Goal: Navigation & Orientation: Go to known website

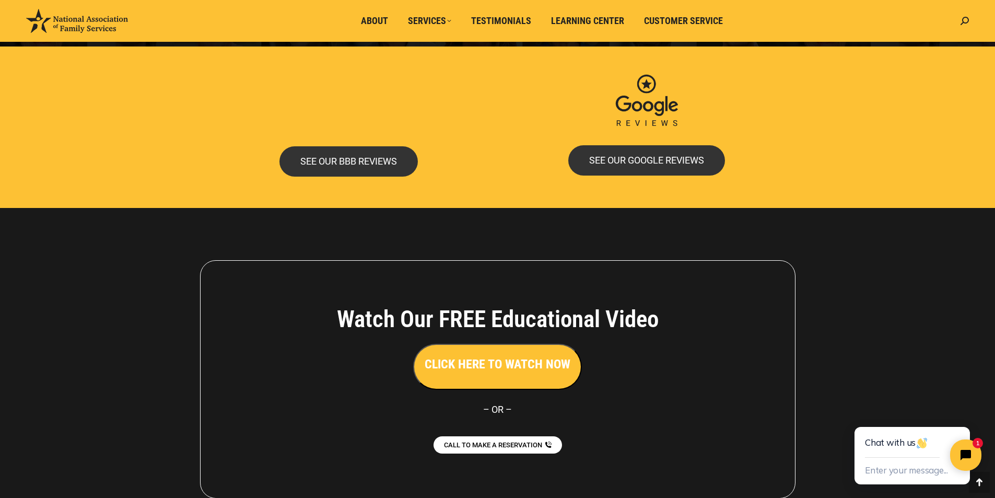
scroll to position [2245, 0]
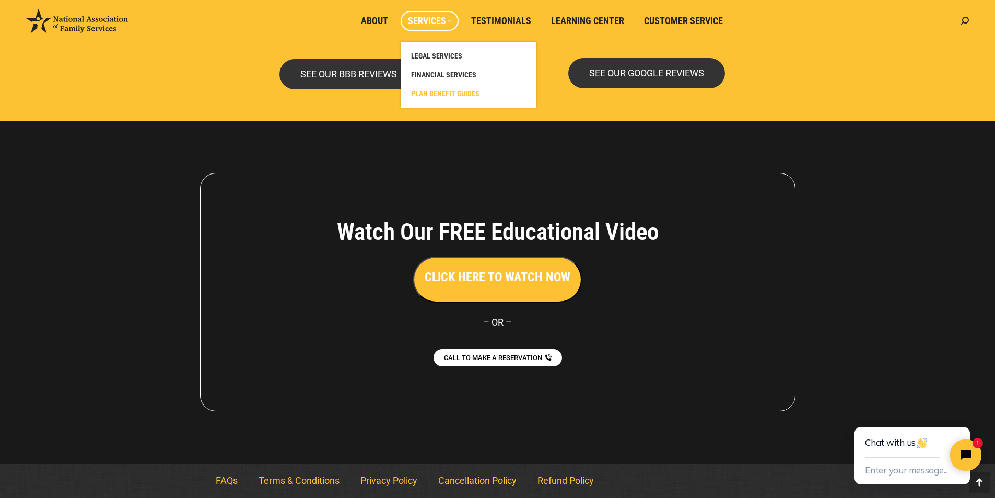
click at [470, 96] on span "PLAN BENEFIT GUIDES" at bounding box center [445, 93] width 68 height 9
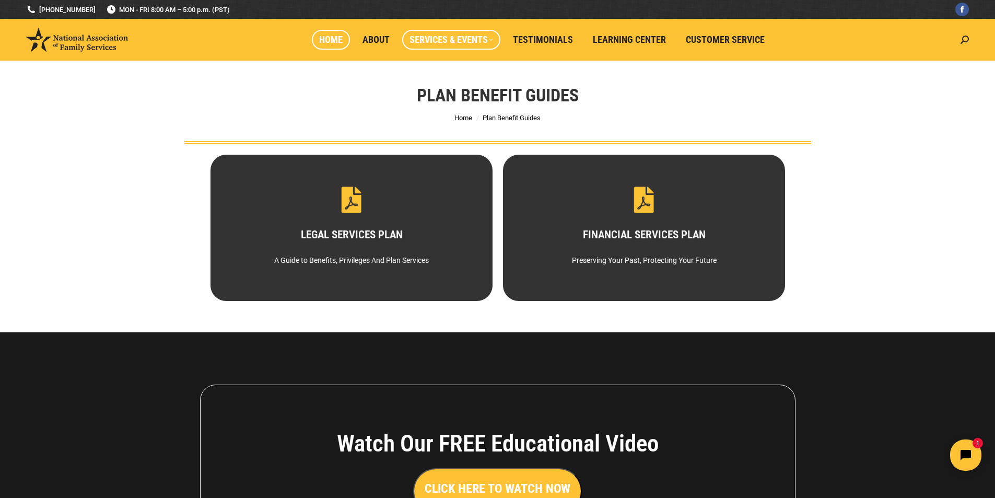
click at [328, 41] on span "Home" at bounding box center [330, 39] width 23 height 11
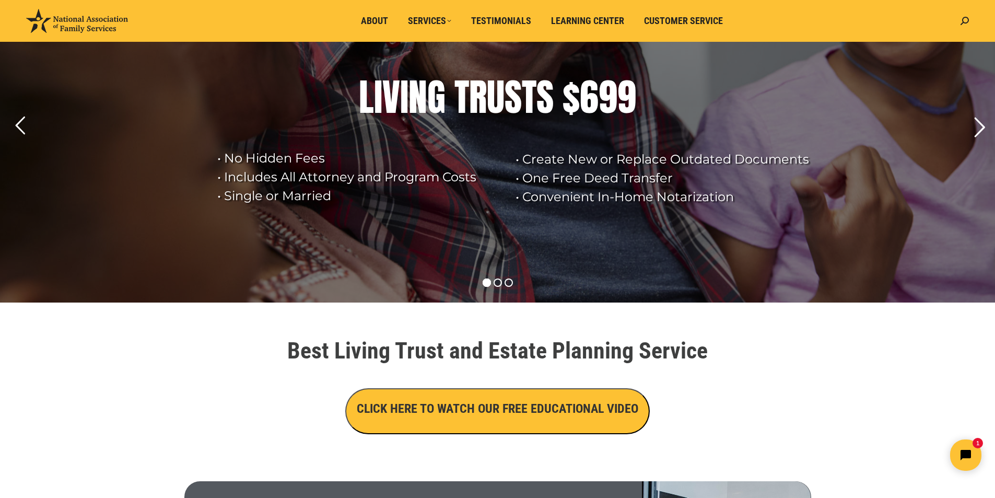
click at [976, 129] on rs-arrow at bounding box center [979, 127] width 26 height 26
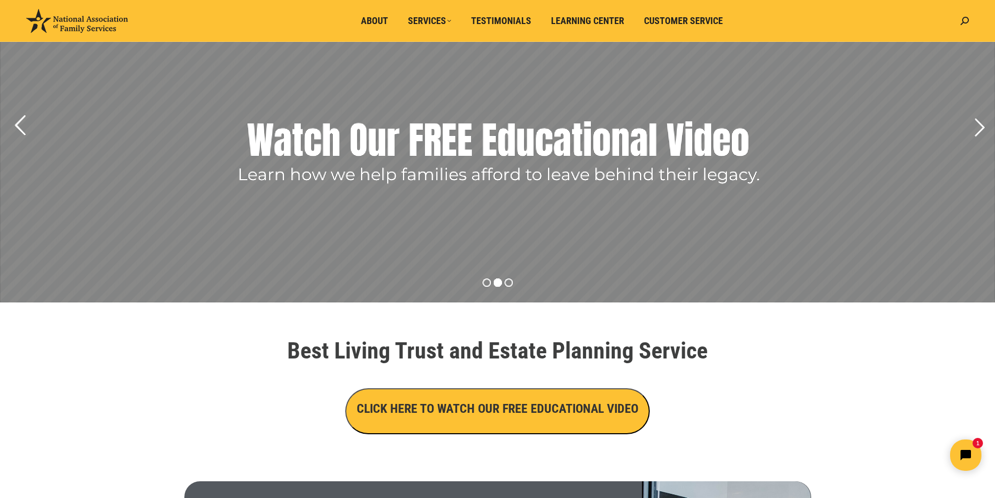
click at [24, 126] on rs-arrow at bounding box center [20, 125] width 26 height 26
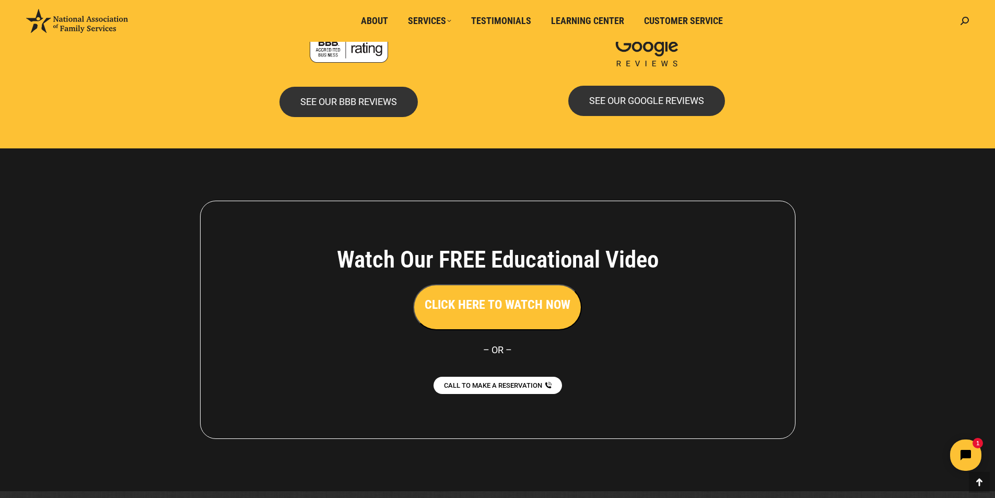
scroll to position [2245, 0]
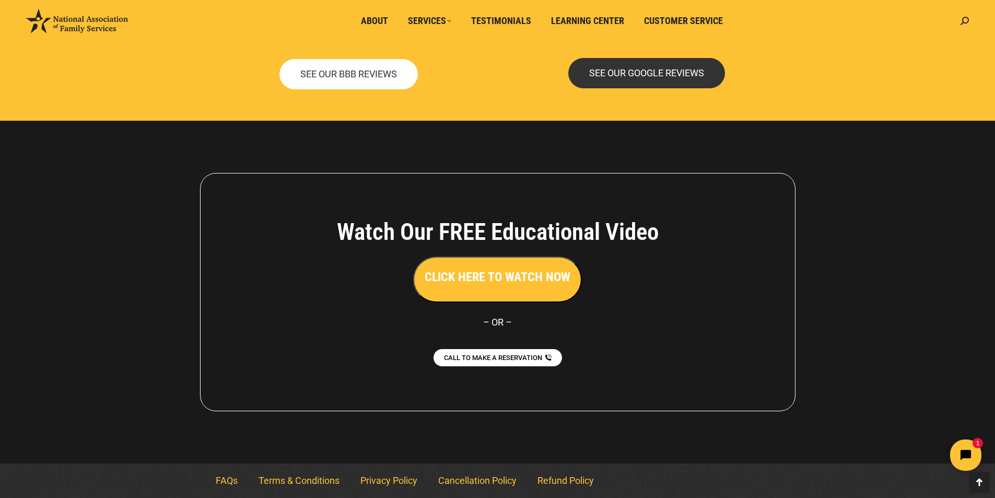
click at [341, 74] on span "SEE OUR BBB REVIEWS" at bounding box center [348, 73] width 97 height 9
